Goal: Information Seeking & Learning: Learn about a topic

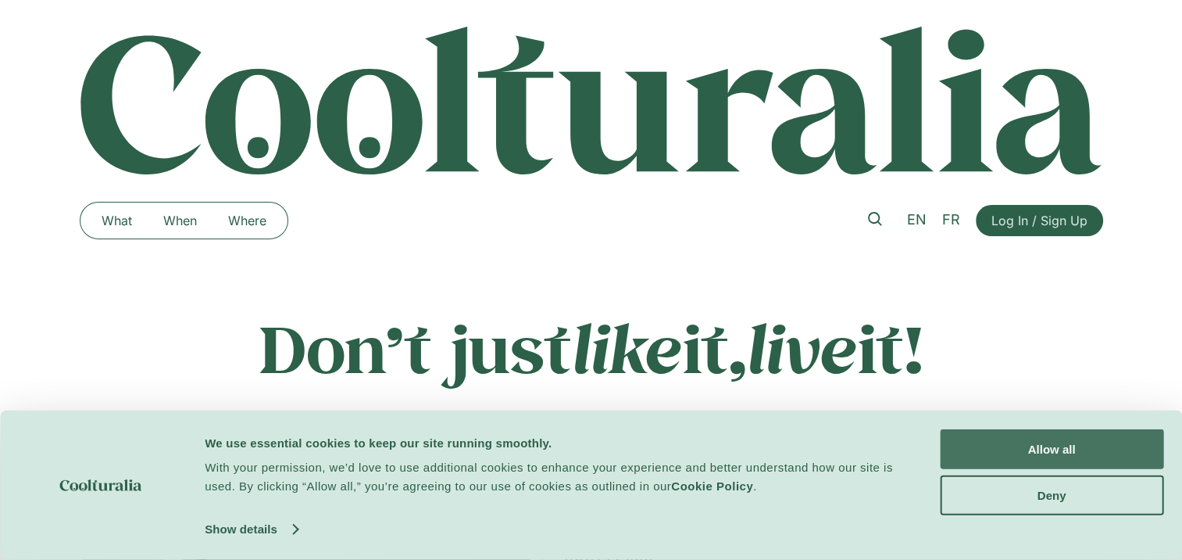
click at [1044, 450] on button "Allow all" at bounding box center [1052, 449] width 224 height 40
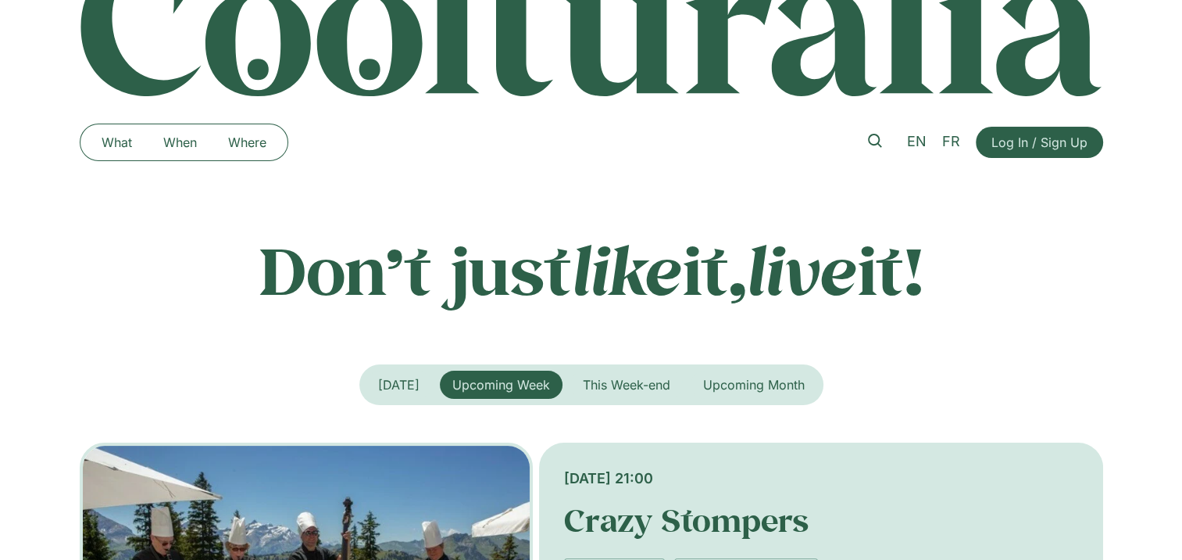
scroll to position [156, 0]
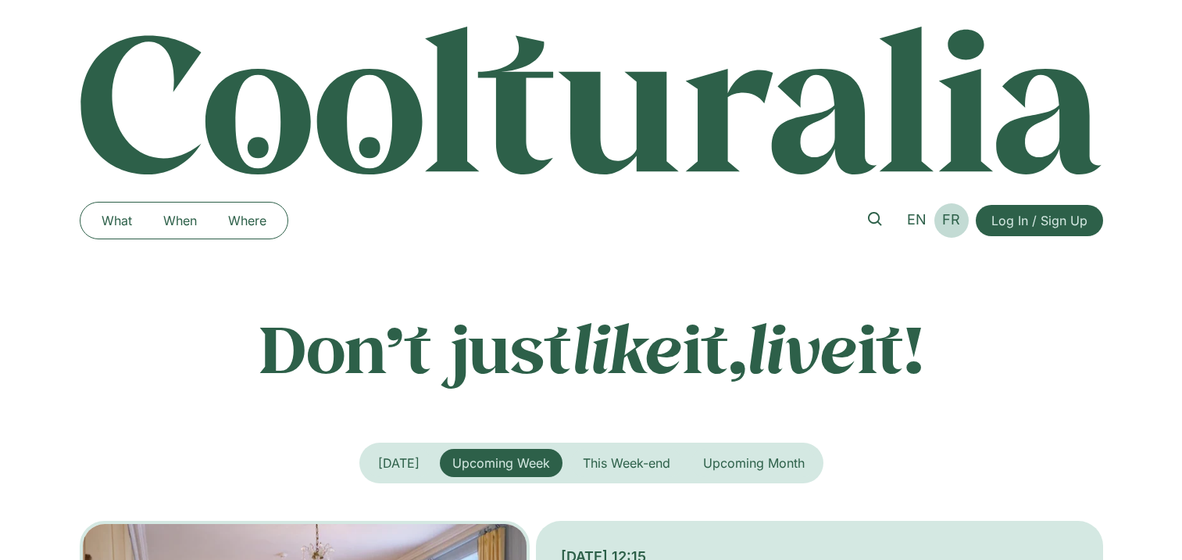
scroll to position [156, 0]
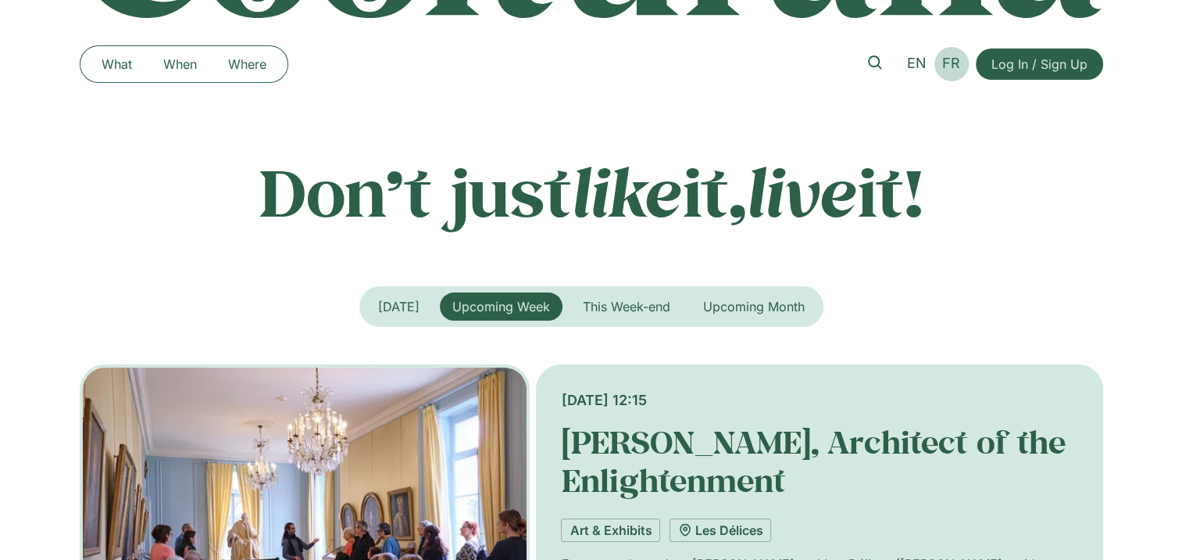
drag, startPoint x: 950, startPoint y: 67, endPoint x: 957, endPoint y: 73, distance: 8.3
click at [951, 67] on span "FR" at bounding box center [952, 63] width 18 height 16
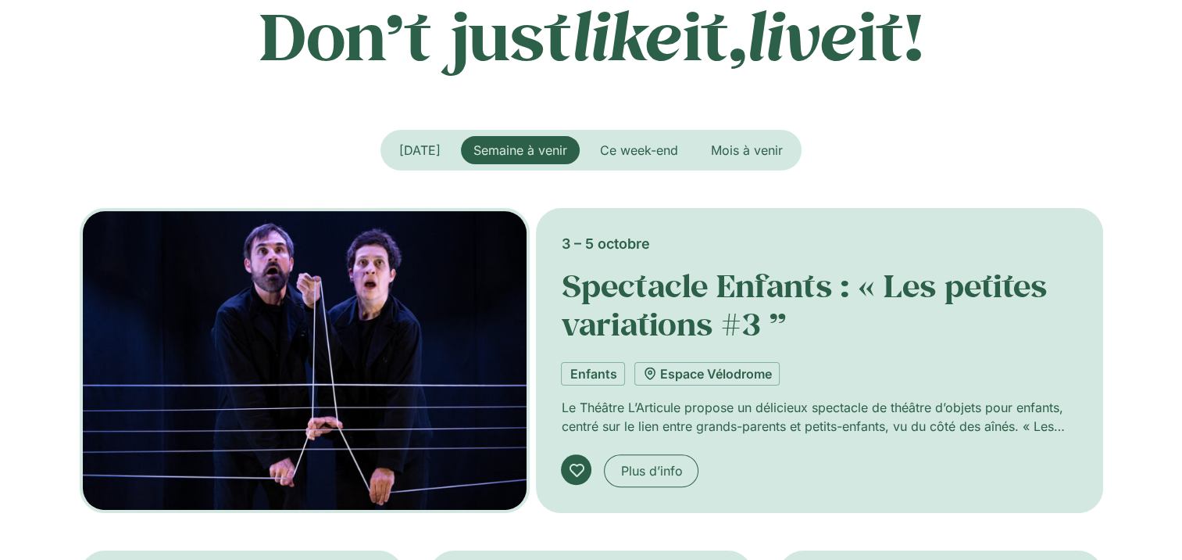
scroll to position [156, 0]
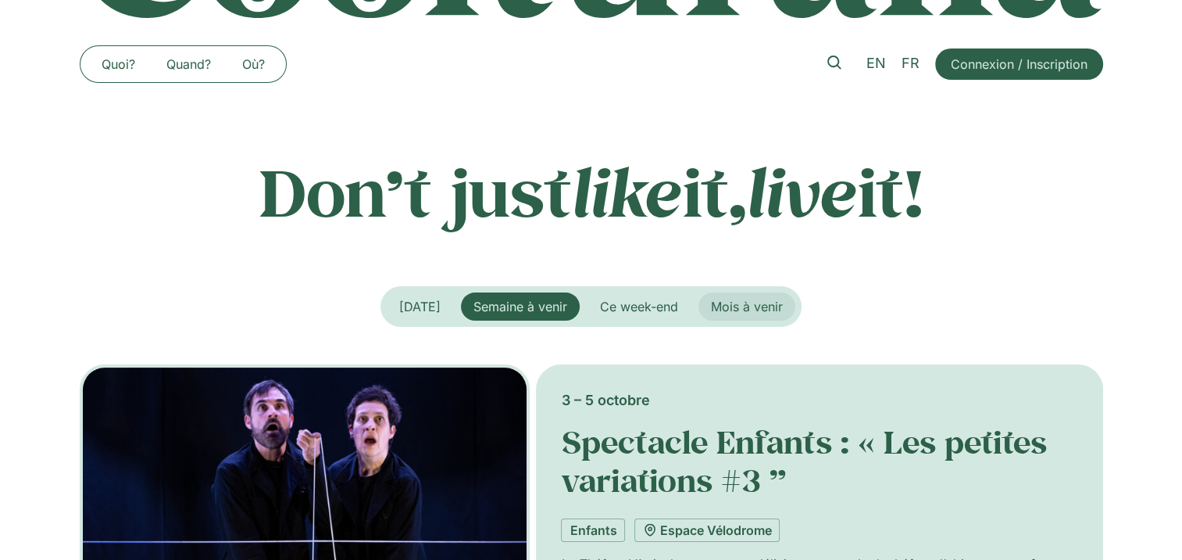
click at [770, 307] on span "Mois à venir" at bounding box center [747, 307] width 72 height 16
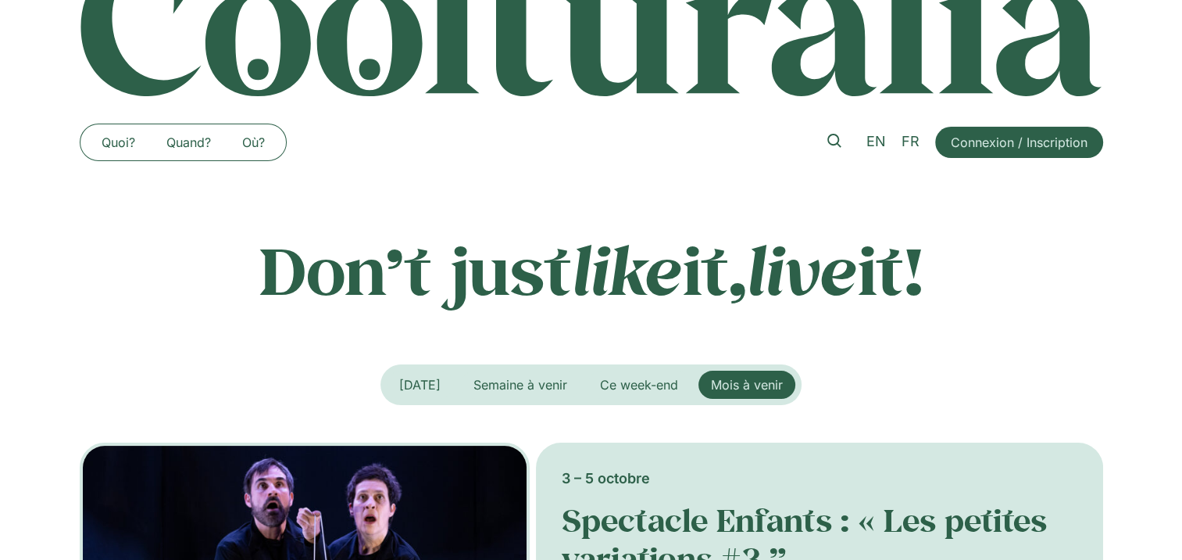
scroll to position [0, 0]
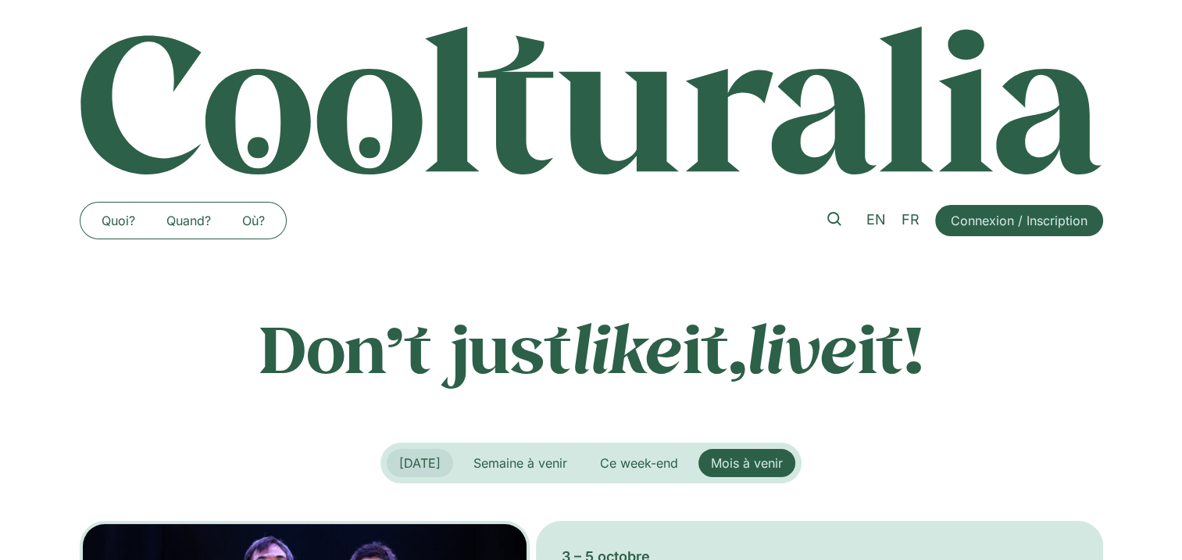
click at [429, 462] on span "Aujourd’hui" at bounding box center [419, 463] width 41 height 16
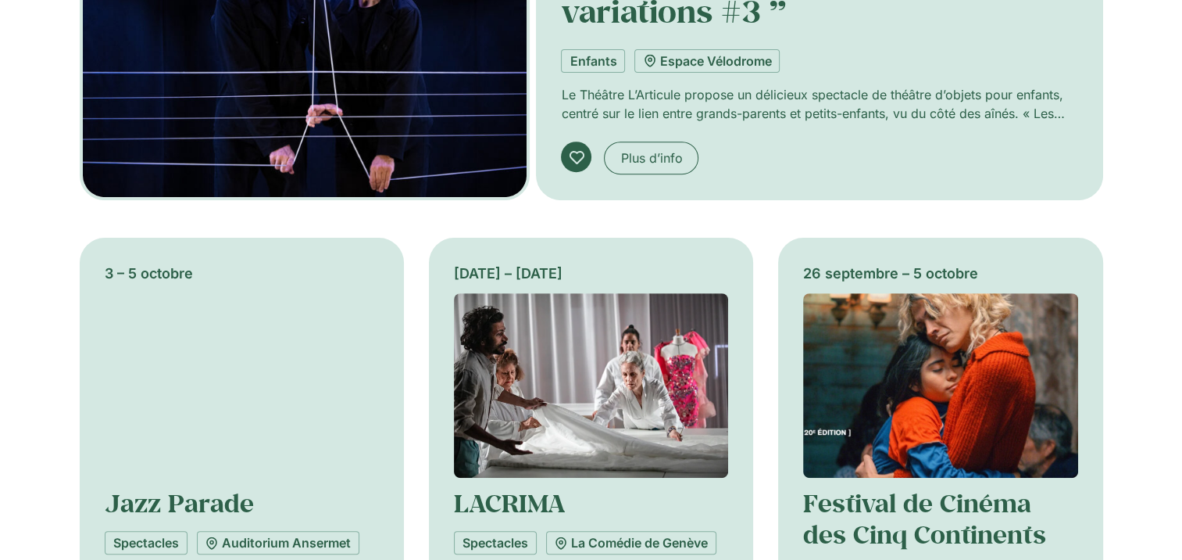
scroll to position [313, 0]
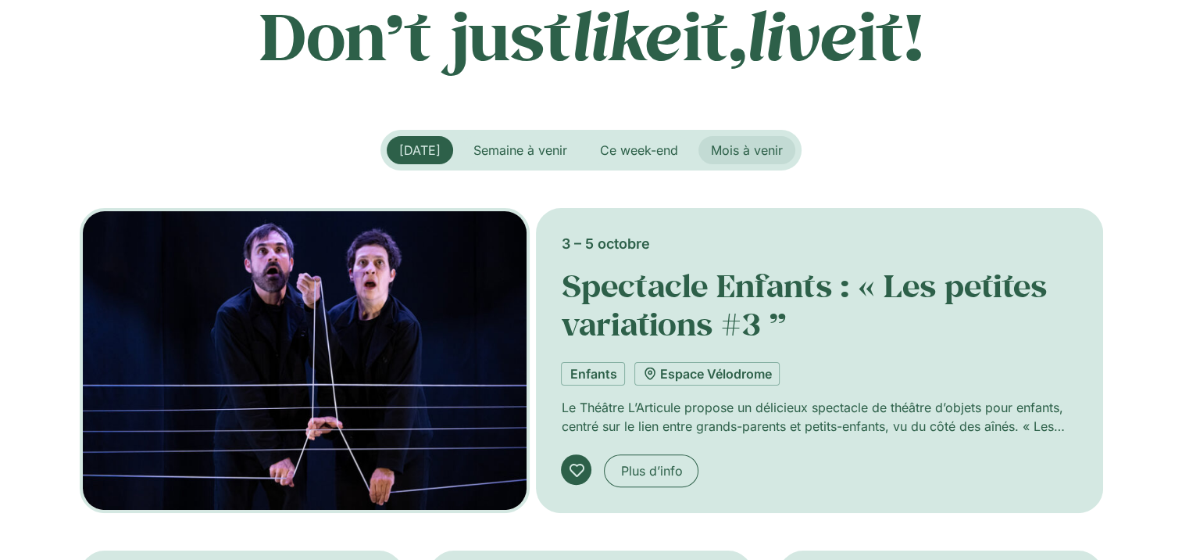
click at [732, 150] on span "Mois à venir" at bounding box center [747, 150] width 72 height 16
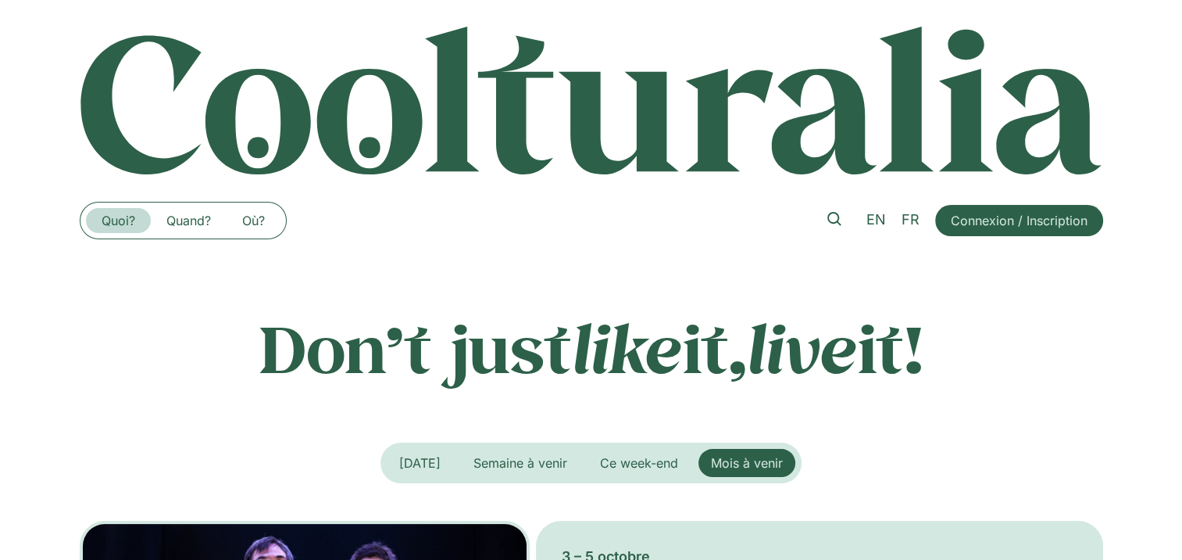
click at [116, 222] on link "Quoi?" at bounding box center [118, 220] width 65 height 25
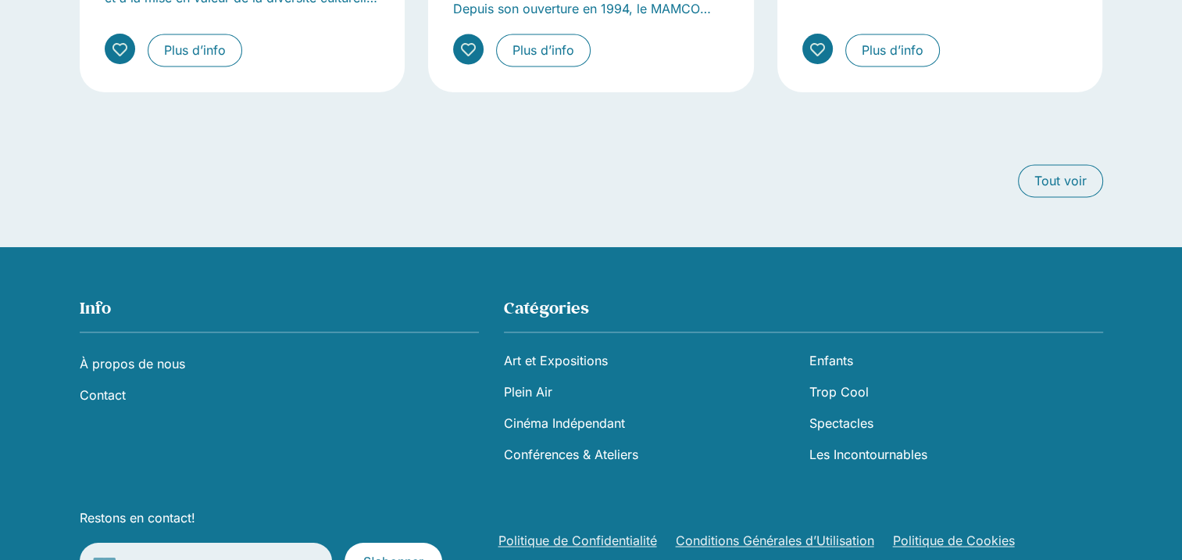
scroll to position [2110, 0]
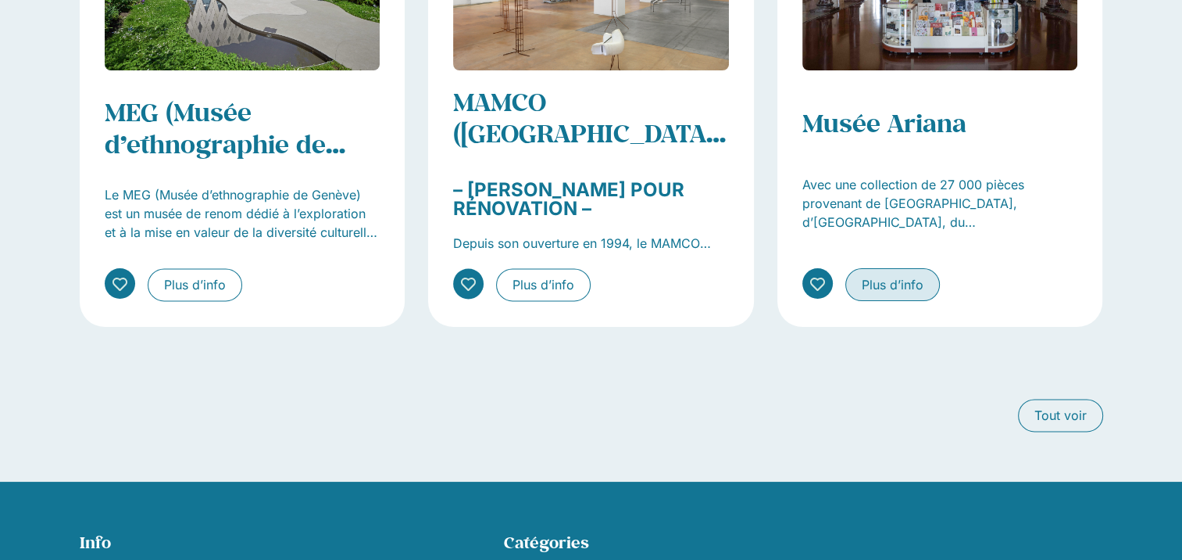
click at [897, 294] on span "Plus d’info" at bounding box center [893, 284] width 62 height 19
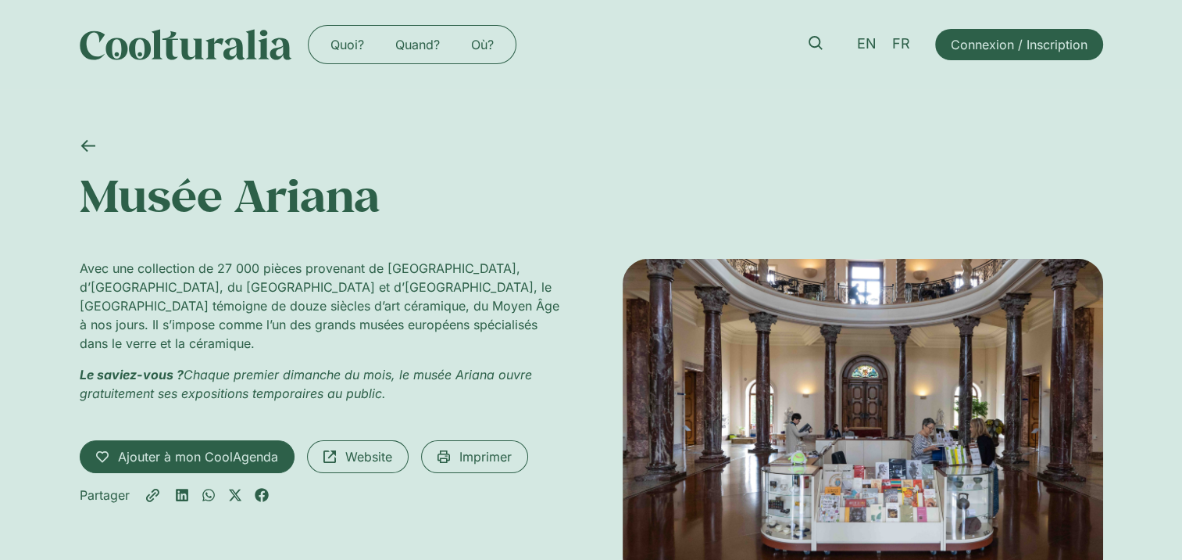
scroll to position [78, 0]
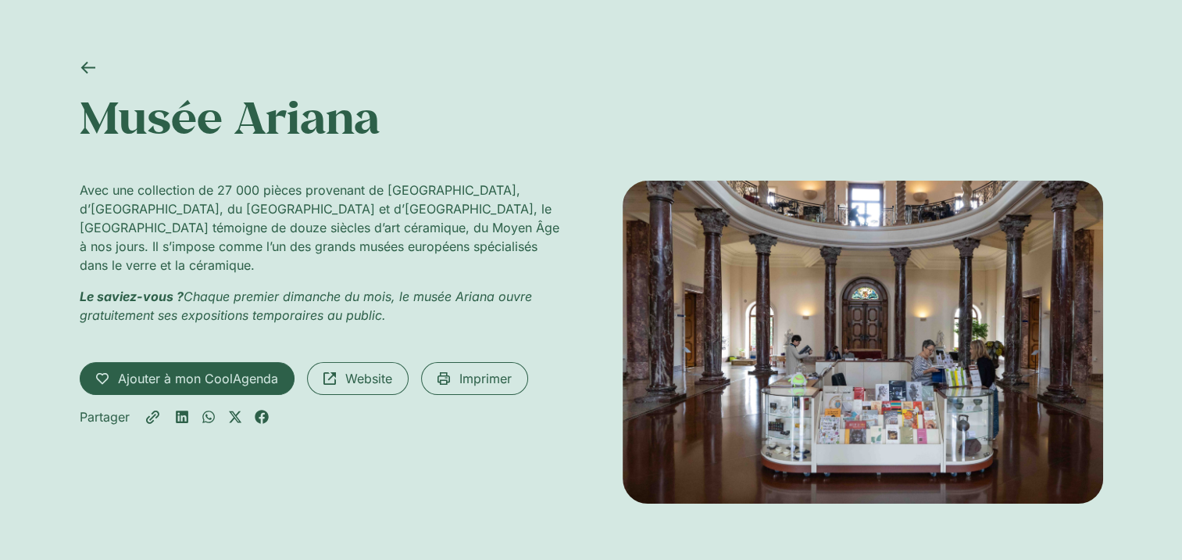
click at [361, 369] on span "Website" at bounding box center [368, 378] width 47 height 19
